Goal: Find specific page/section: Find specific page/section

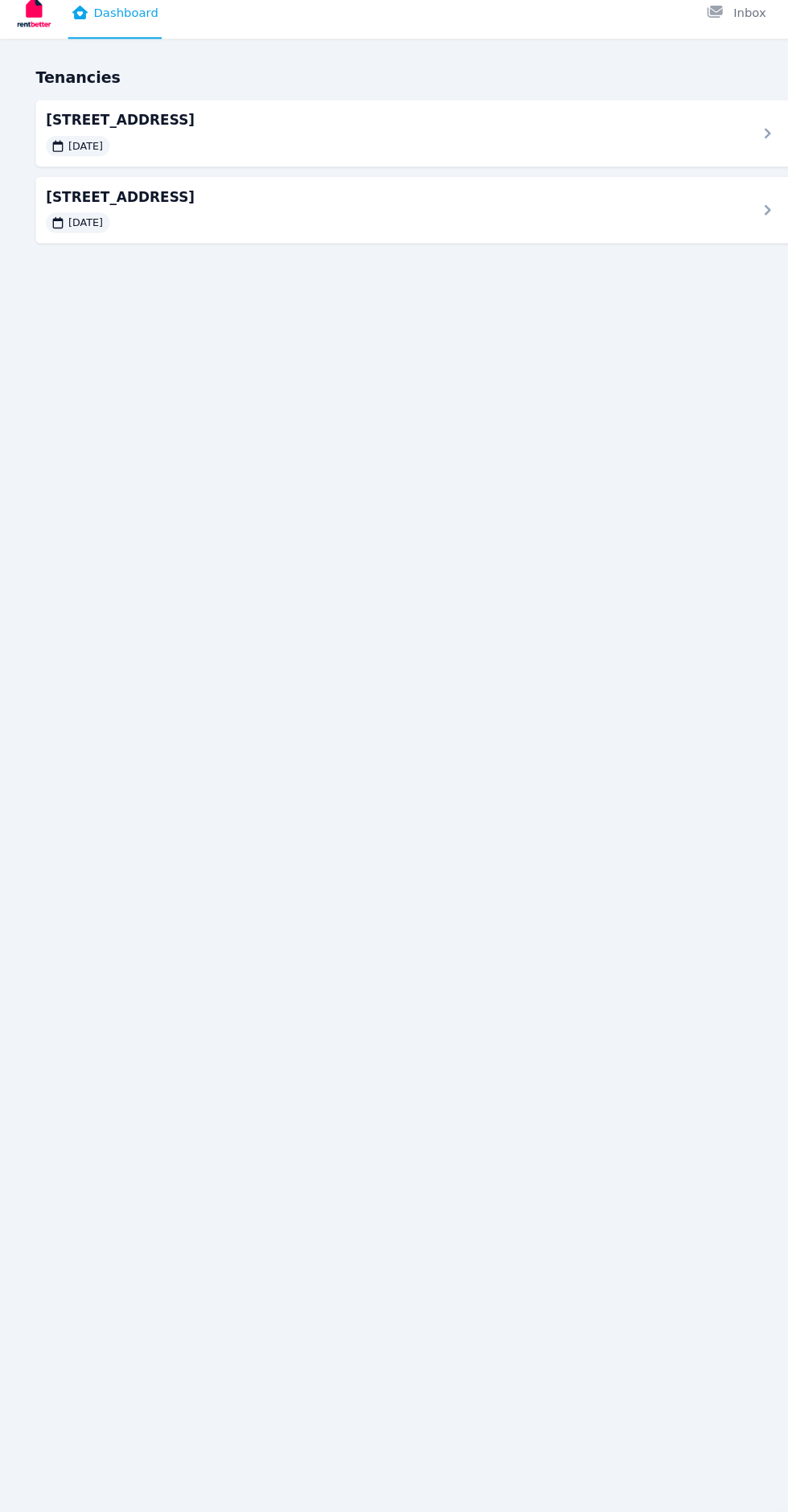
click at [222, 132] on span "[STREET_ADDRESS]" at bounding box center [374, 128] width 662 height 19
